Goal: Task Accomplishment & Management: Use online tool/utility

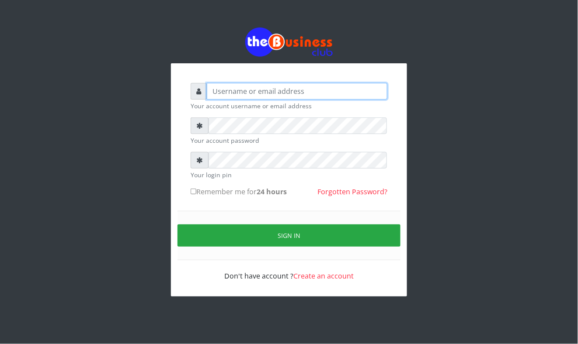
type input "Mavincio"
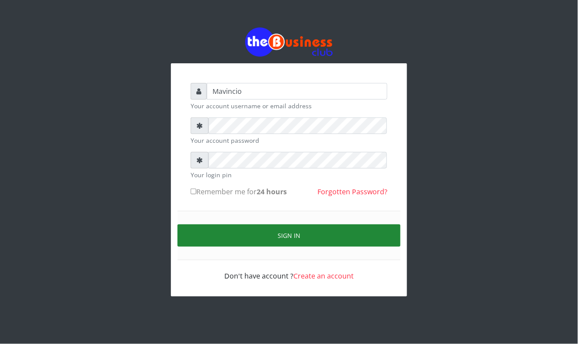
click at [295, 236] on button "Sign in" at bounding box center [288, 236] width 223 height 22
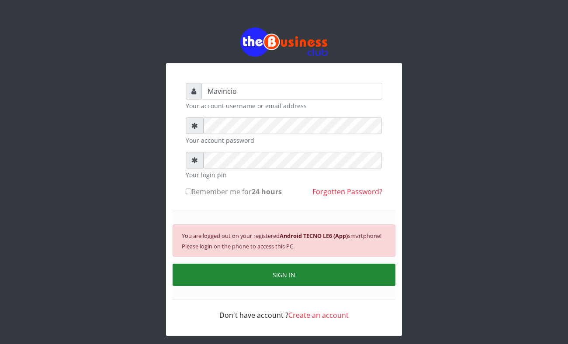
click at [292, 273] on button "SIGN IN" at bounding box center [284, 275] width 223 height 22
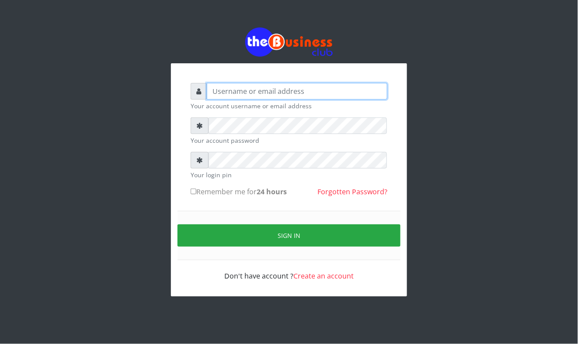
type input "Mavincio"
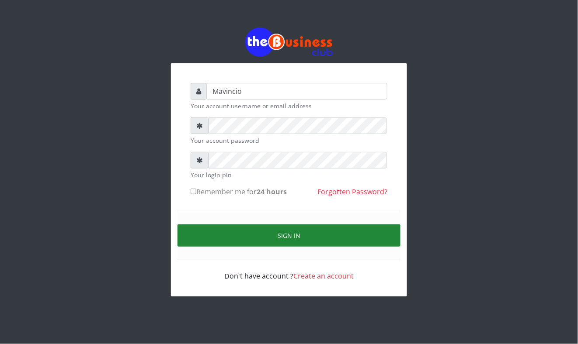
click at [264, 235] on button "Sign in" at bounding box center [288, 236] width 223 height 22
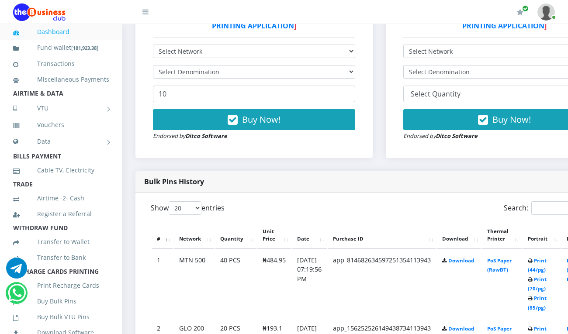
scroll to position [334, 0]
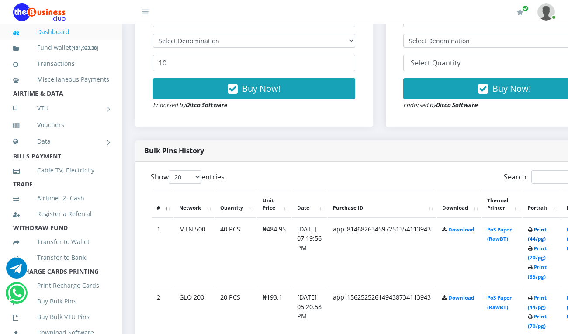
click at [547, 229] on link "Print (44/pg)" at bounding box center [537, 234] width 19 height 16
click at [546, 230] on link "Print (44/pg)" at bounding box center [537, 234] width 19 height 16
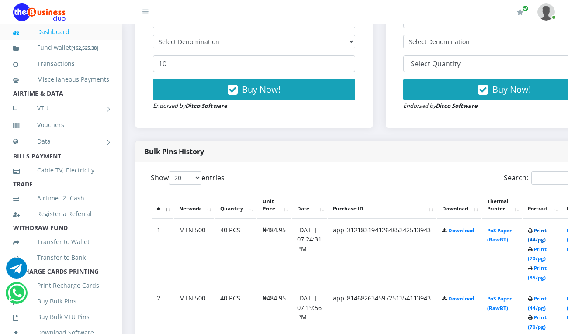
click at [547, 231] on link "Print (44/pg)" at bounding box center [537, 235] width 19 height 16
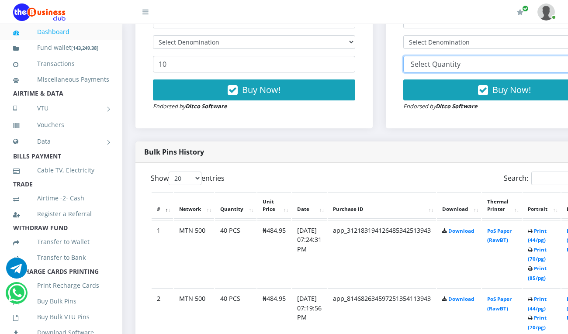
click at [526, 62] on select "10 20 30 40 44 (Online Printing, Portrait) 60 (Online Printing, Landscape) 70 (…" at bounding box center [504, 64] width 202 height 17
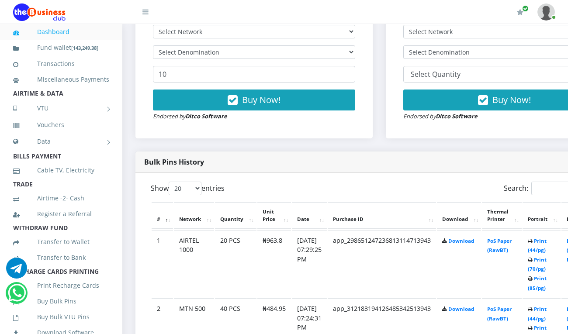
scroll to position [332, 0]
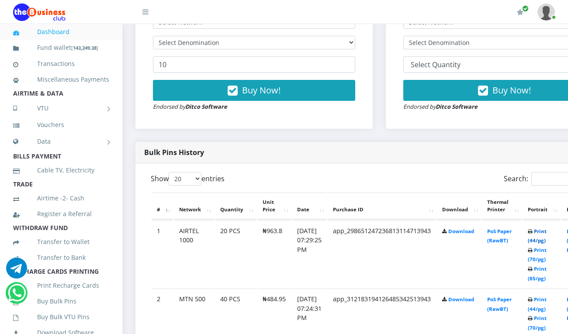
click at [547, 232] on link "Print (44/pg)" at bounding box center [537, 236] width 19 height 16
click at [547, 235] on link "Print (44/pg)" at bounding box center [537, 236] width 19 height 16
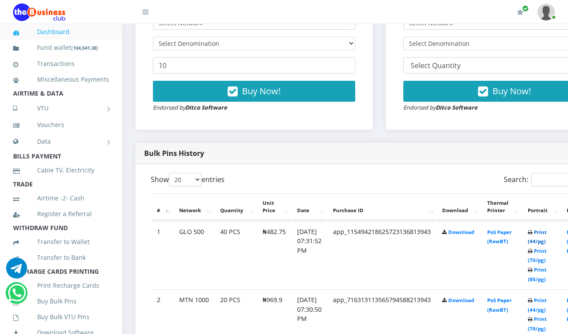
click at [547, 233] on link "Print (44/pg)" at bounding box center [537, 237] width 19 height 16
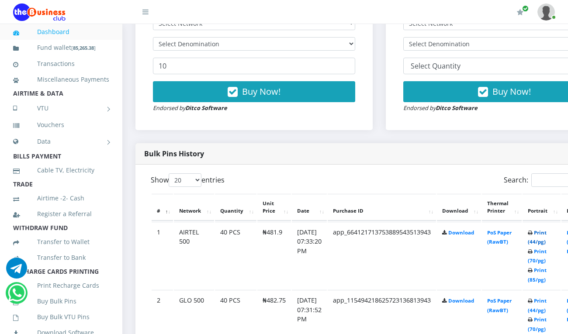
click at [547, 234] on link "Print (44/pg)" at bounding box center [537, 237] width 19 height 16
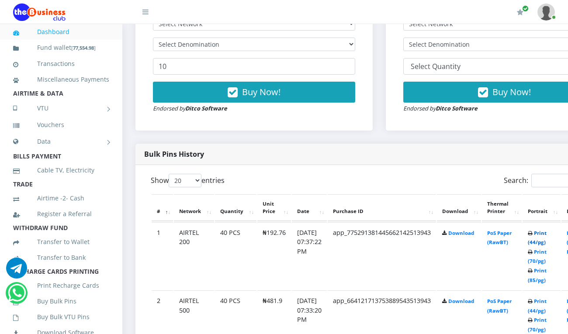
click at [547, 236] on link "Print (44/pg)" at bounding box center [537, 238] width 19 height 16
click at [547, 235] on link "Print (44/pg)" at bounding box center [537, 238] width 19 height 16
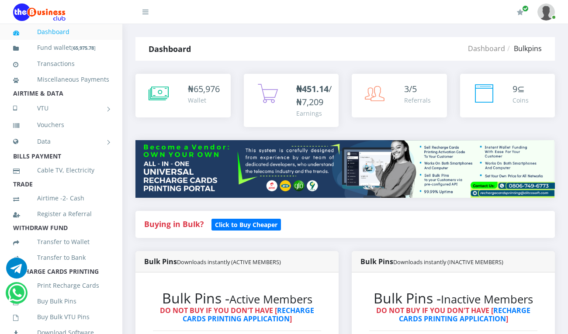
scroll to position [320, 0]
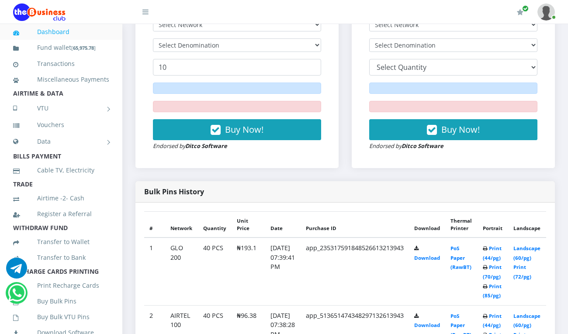
click at [525, 181] on div "Bulk Pins History" at bounding box center [345, 191] width 420 height 21
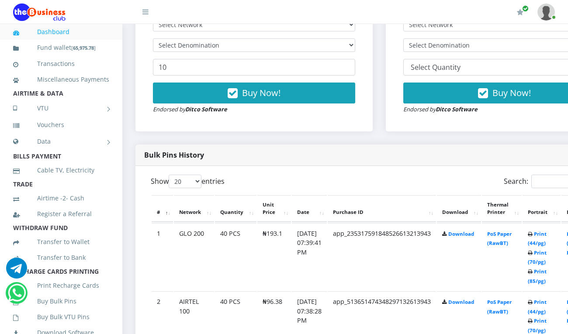
scroll to position [0, 0]
click at [547, 236] on link "Print (44/pg)" at bounding box center [537, 239] width 19 height 16
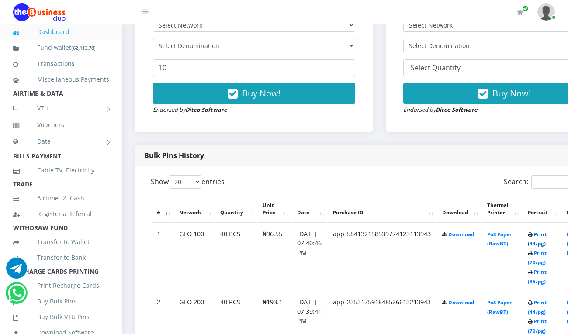
click at [547, 238] on link "Print (44/pg)" at bounding box center [537, 239] width 19 height 16
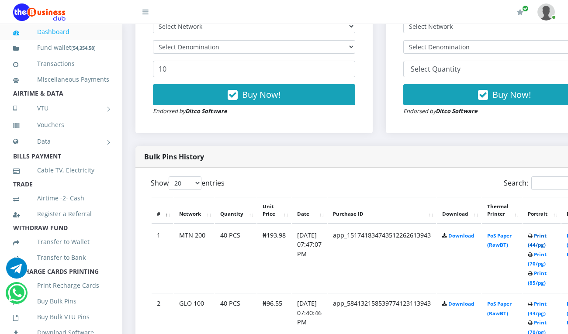
click at [547, 236] on link "Print (44/pg)" at bounding box center [537, 240] width 19 height 16
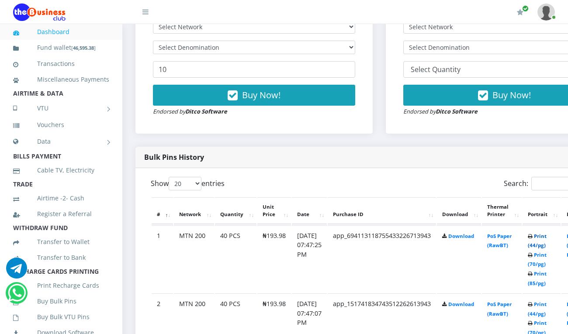
click at [547, 237] on link "Print (44/pg)" at bounding box center [537, 241] width 19 height 16
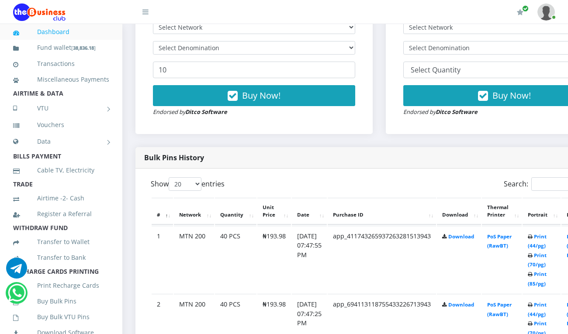
scroll to position [327, 0]
click at [546, 238] on link "Print (44/pg)" at bounding box center [537, 241] width 19 height 16
click at [547, 236] on link "Print (44/pg)" at bounding box center [537, 241] width 19 height 16
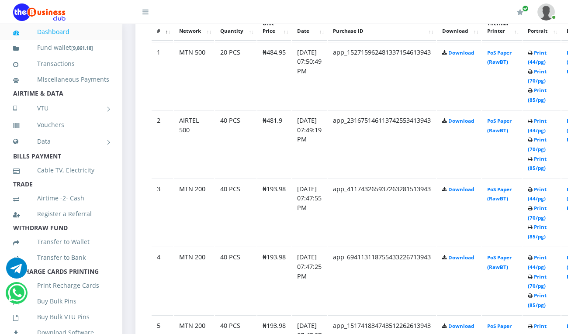
scroll to position [513, 0]
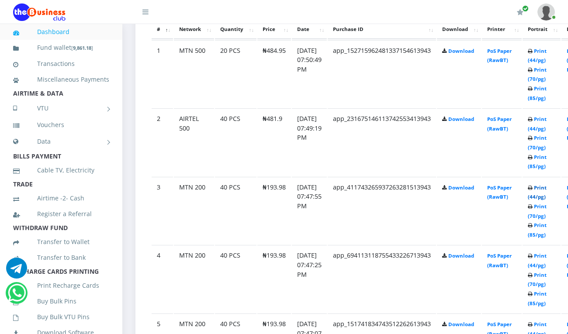
click at [547, 187] on link "Print (44/pg)" at bounding box center [537, 192] width 19 height 16
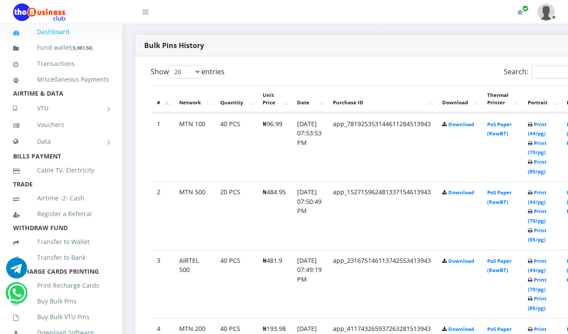
scroll to position [416, 0]
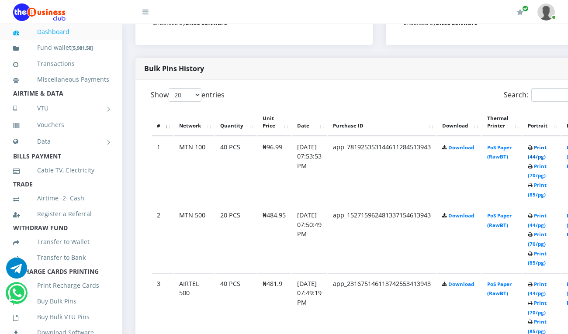
click at [547, 149] on link "Print (44/pg)" at bounding box center [537, 152] width 19 height 16
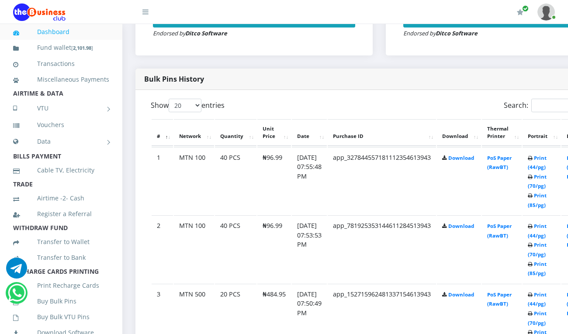
scroll to position [415, 0]
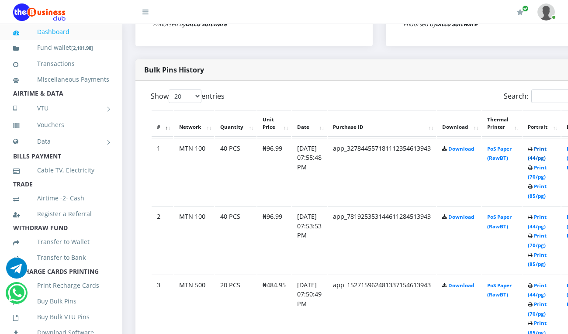
click at [546, 149] on link "Print (44/pg)" at bounding box center [537, 154] width 19 height 16
click at [547, 285] on link "Print (44/pg)" at bounding box center [537, 290] width 19 height 16
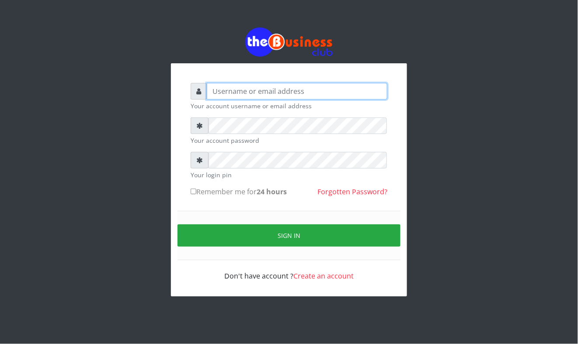
type input "Mavincio"
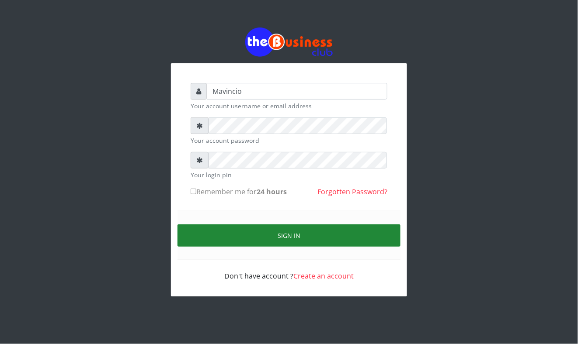
click at [278, 236] on button "Sign in" at bounding box center [288, 236] width 223 height 22
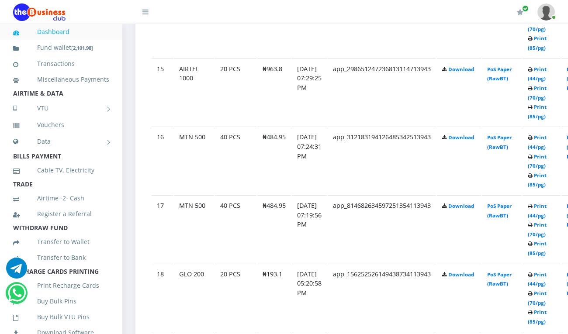
scroll to position [1460, 0]
